Goal: Transaction & Acquisition: Purchase product/service

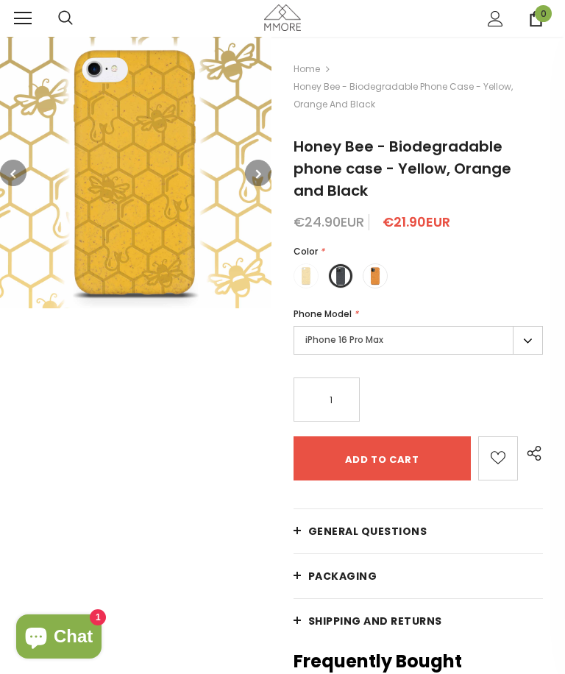
click at [535, 342] on label "iPhone 16 Pro Max" at bounding box center [419, 340] width 250 height 29
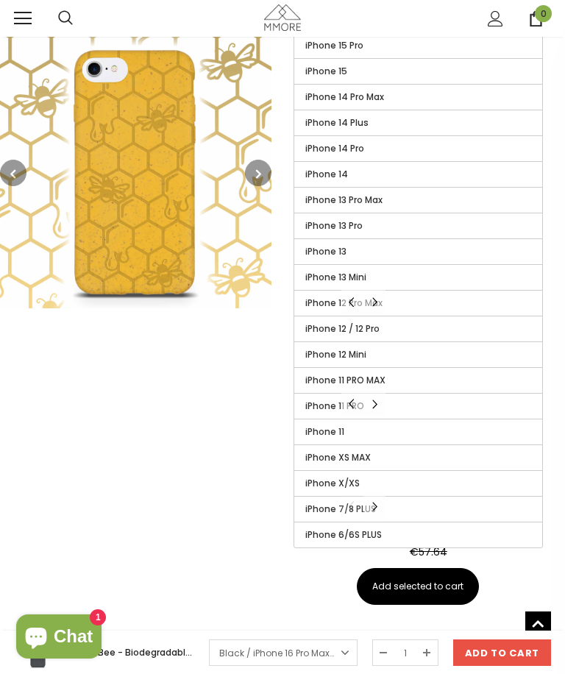
scroll to position [540, 0]
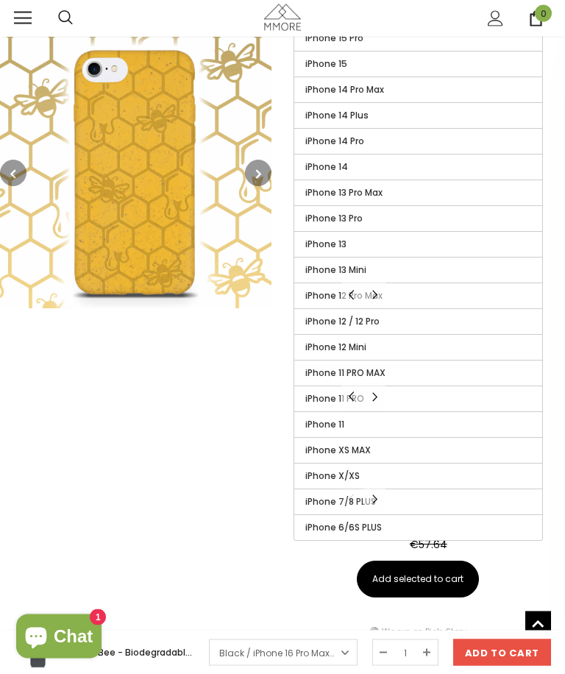
click at [434, 479] on label "iPhone X/XS" at bounding box center [418, 477] width 248 height 25
click at [0, 0] on input "iPhone X/XS" at bounding box center [0, 0] width 0 height 0
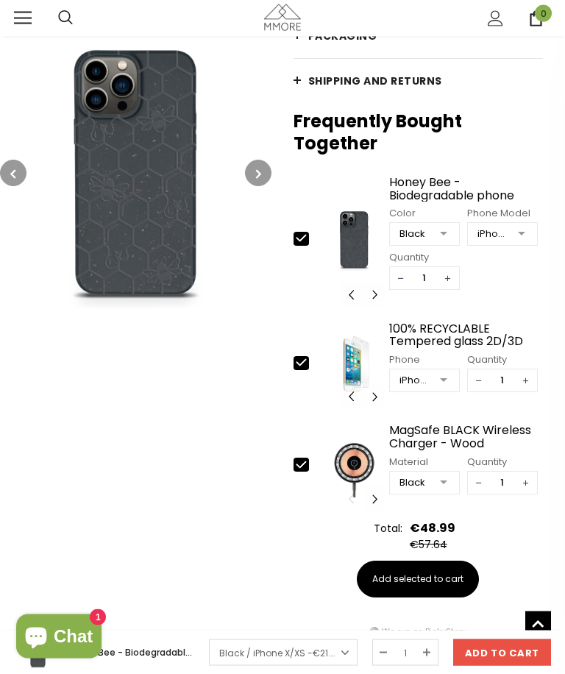
scroll to position [540, 0]
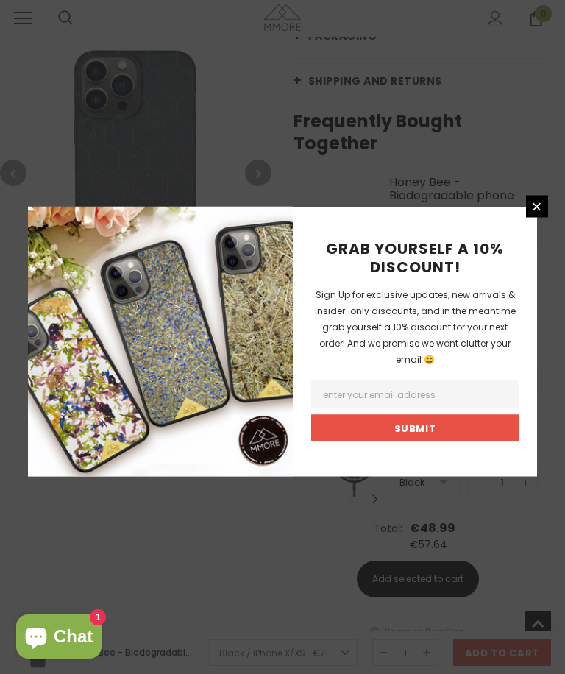
click at [185, 560] on div "GRAB YOURSELF A 10% DISCOUNT! Sign Up for exclusive updates, new arrivals & ins…" at bounding box center [282, 337] width 565 height 674
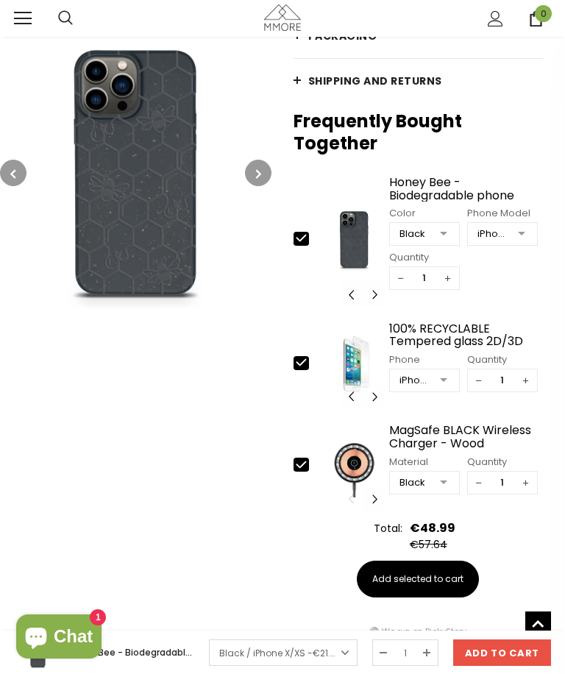
click at [448, 387] on div at bounding box center [443, 381] width 29 height 22
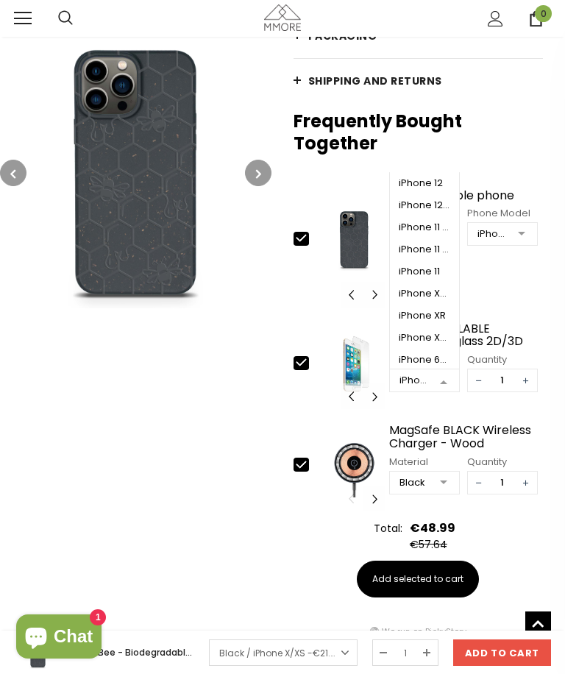
scroll to position [400, 0]
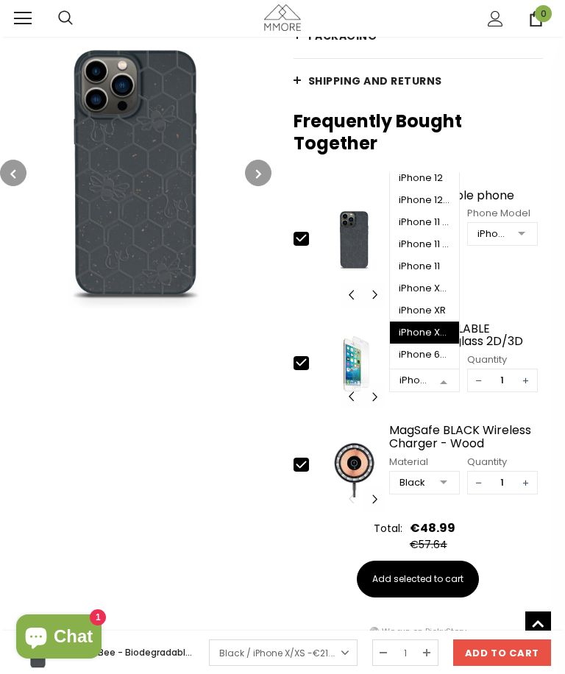
click at [434, 341] on span "iPhone X/XS" at bounding box center [424, 333] width 69 height 22
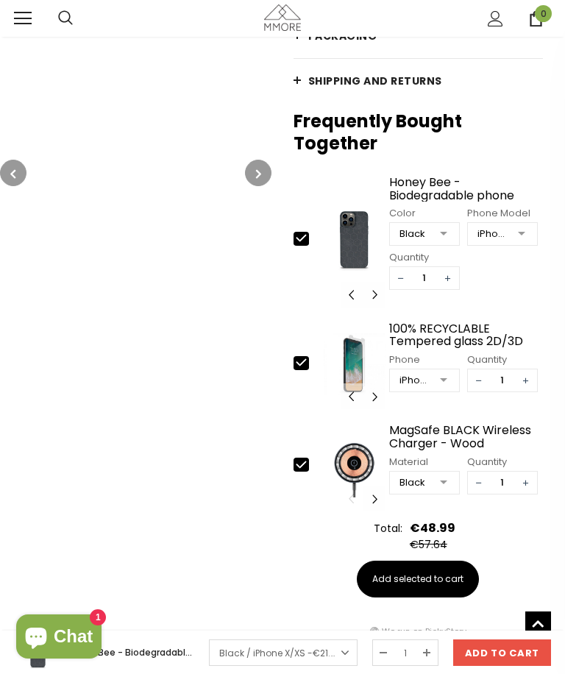
click at [264, 179] on button "button" at bounding box center [258, 173] width 27 height 27
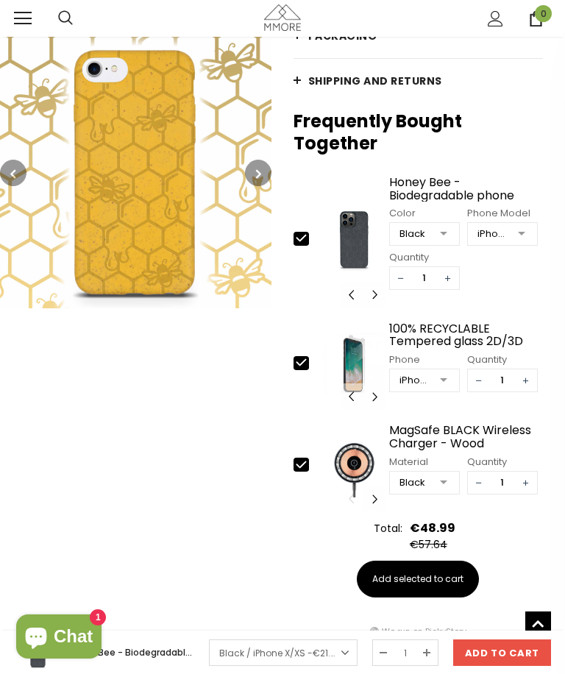
click at [257, 173] on icon "button" at bounding box center [258, 173] width 5 height 15
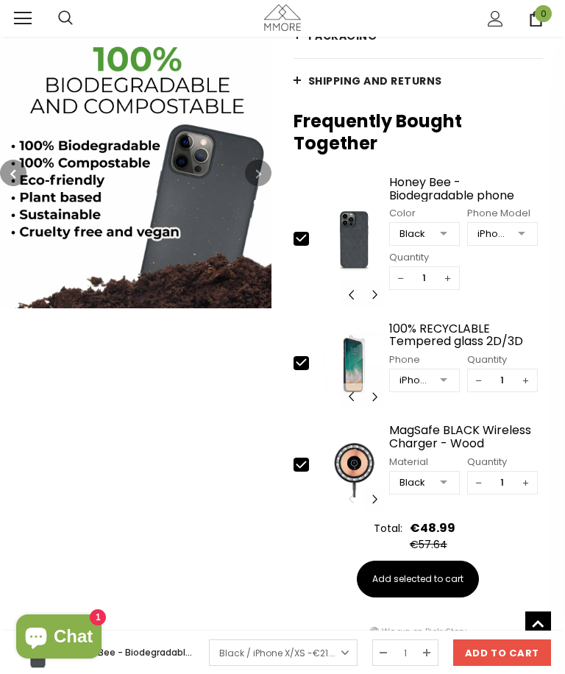
click at [266, 173] on button "button" at bounding box center [258, 173] width 27 height 27
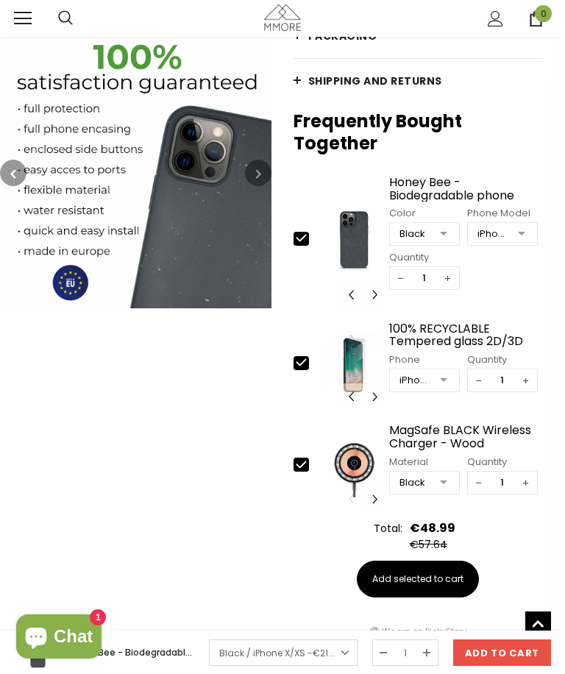
click at [264, 183] on button "button" at bounding box center [258, 173] width 27 height 27
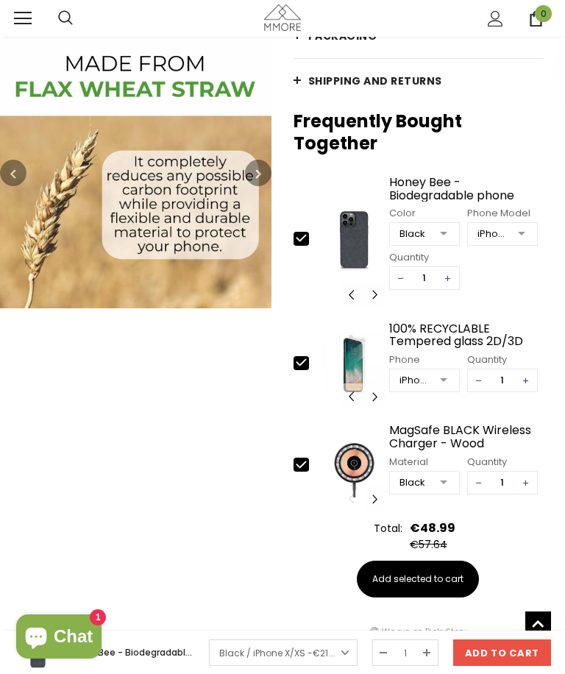
click at [241, 172] on img at bounding box center [136, 173] width 272 height 272
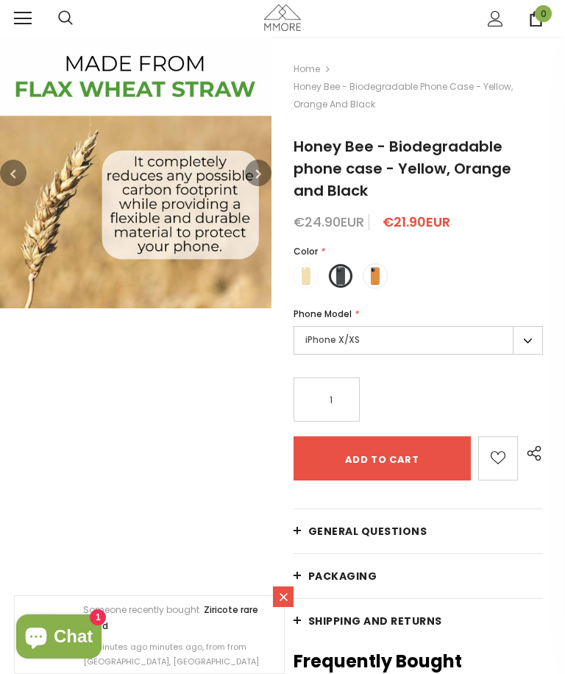
scroll to position [540, 0]
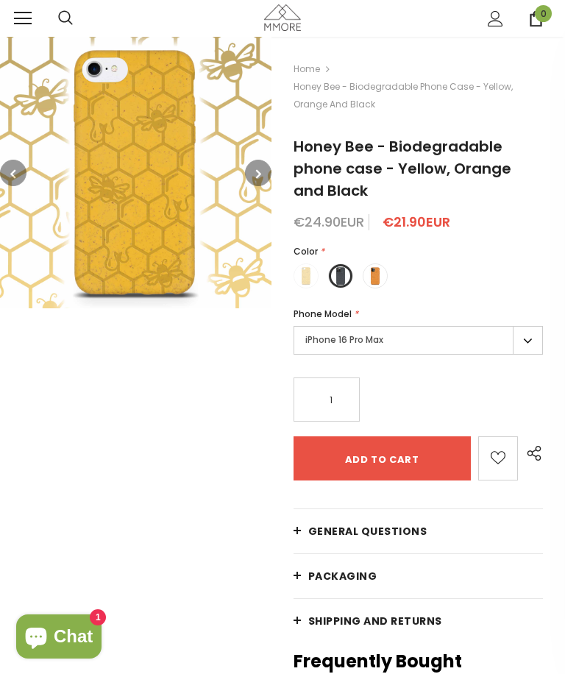
click at [346, 277] on label at bounding box center [340, 276] width 25 height 25
click at [0, 0] on input "radio" at bounding box center [0, 0] width 0 height 0
click at [532, 344] on label "iPhone 16 Pro Max" at bounding box center [419, 340] width 250 height 29
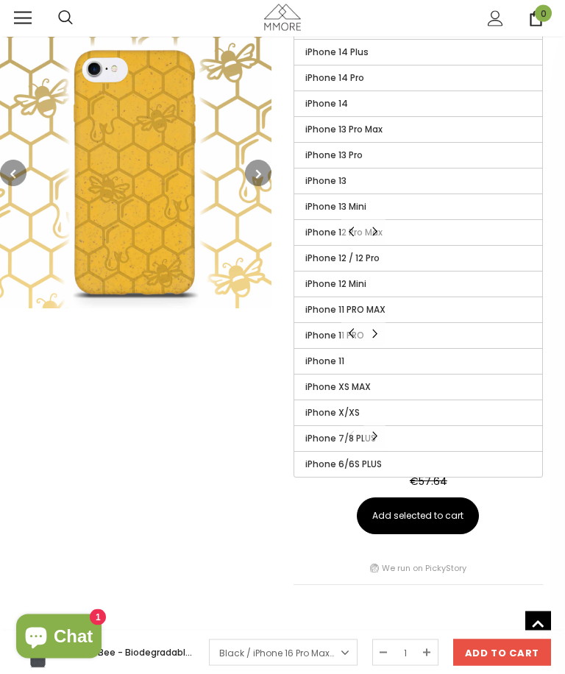
scroll to position [604, 0]
click at [336, 412] on span "iPhone X/XS" at bounding box center [333, 412] width 54 height 13
click at [0, 0] on input "iPhone X/XS" at bounding box center [0, 0] width 0 height 0
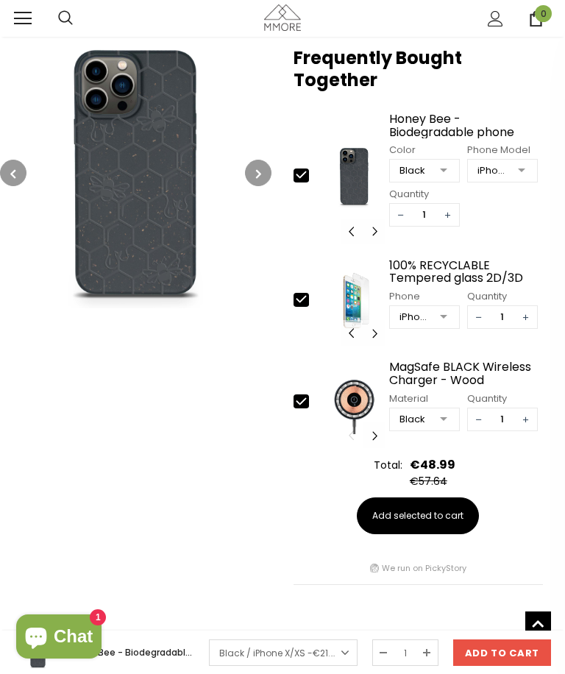
click at [121, 267] on img at bounding box center [136, 173] width 272 height 272
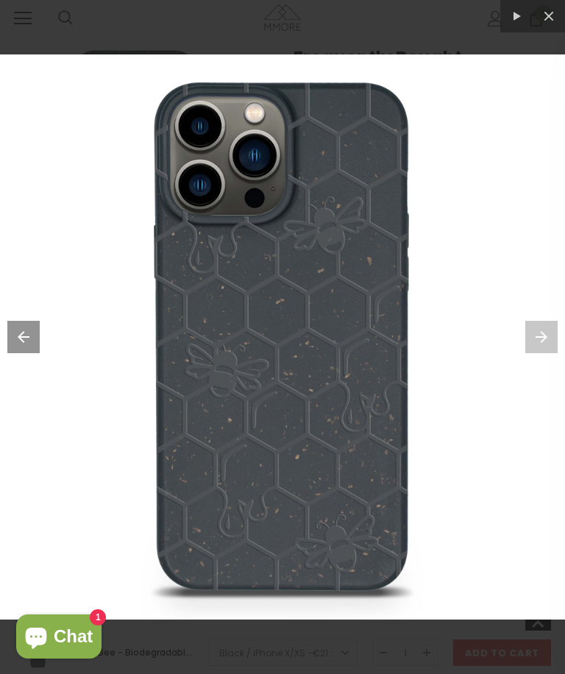
click at [548, 10] on button at bounding box center [549, 16] width 32 height 32
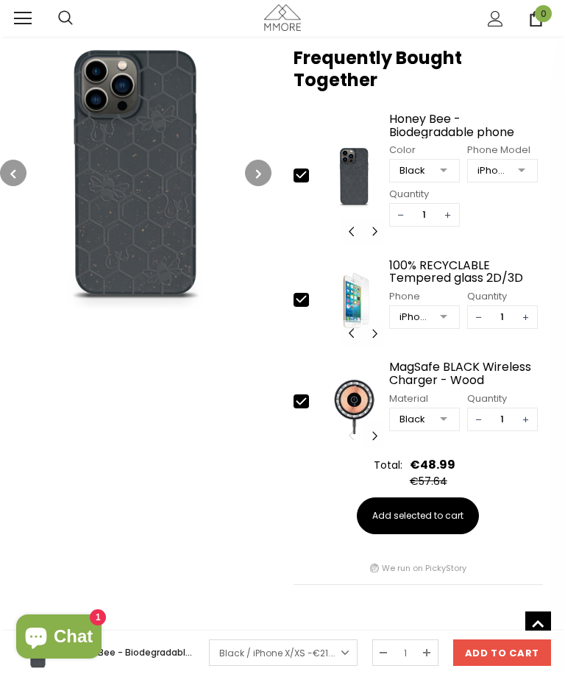
click at [523, 172] on div at bounding box center [521, 171] width 29 height 22
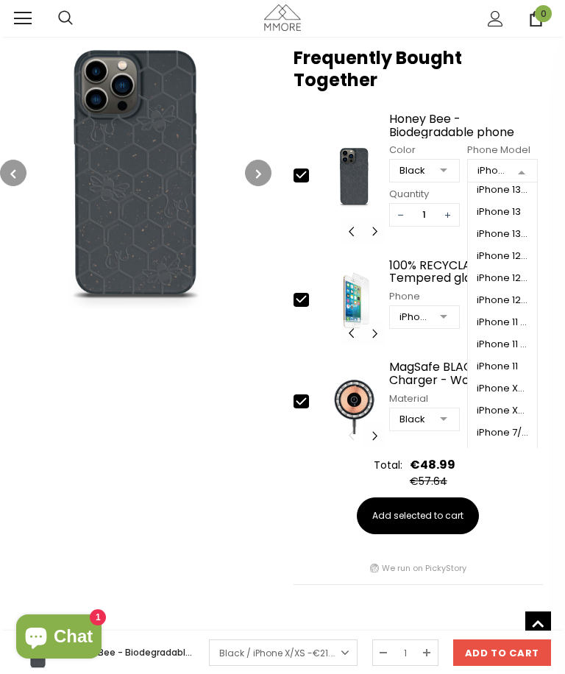
scroll to position [333, 0]
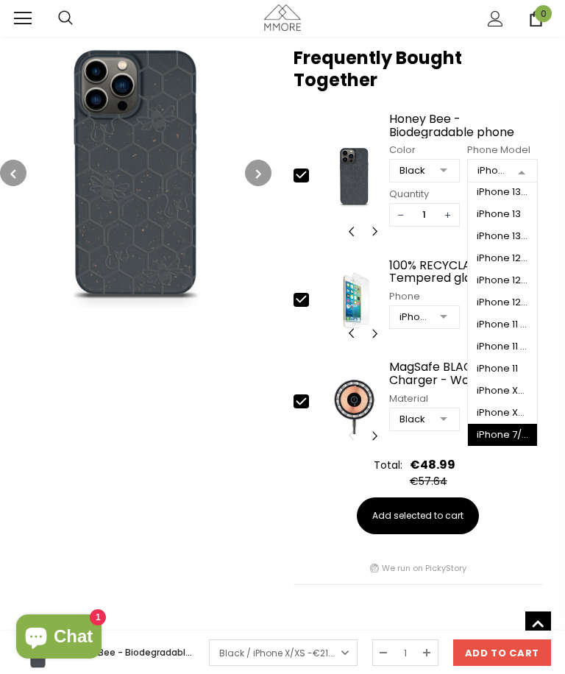
click at [531, 430] on span "iPhone 7/8 PLUS" at bounding box center [502, 435] width 69 height 22
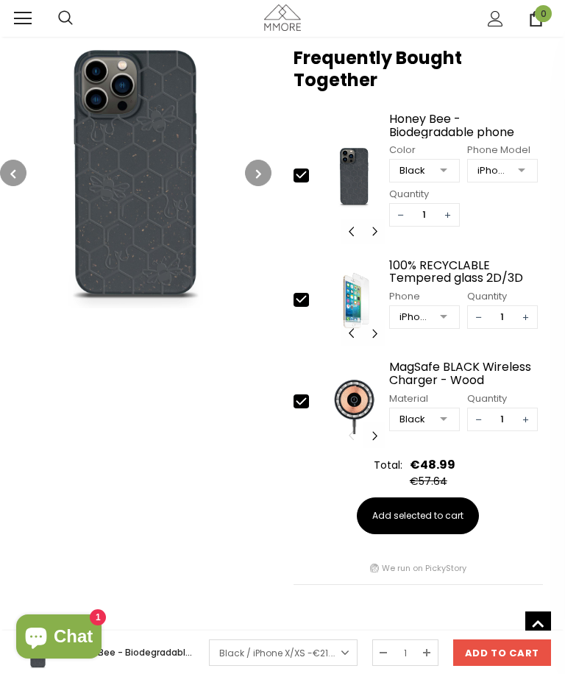
click at [523, 170] on div at bounding box center [521, 171] width 29 height 22
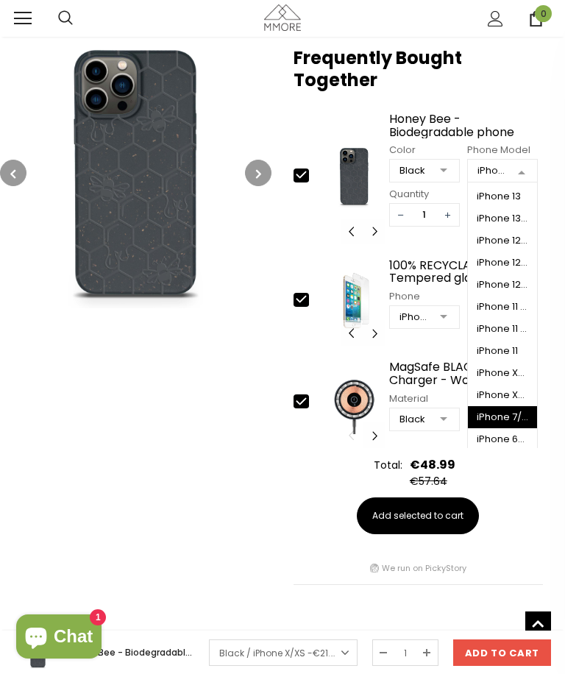
scroll to position [350, 0]
click at [517, 396] on div "iPhone X/XS" at bounding box center [503, 395] width 52 height 12
